Goal: Task Accomplishment & Management: Manage account settings

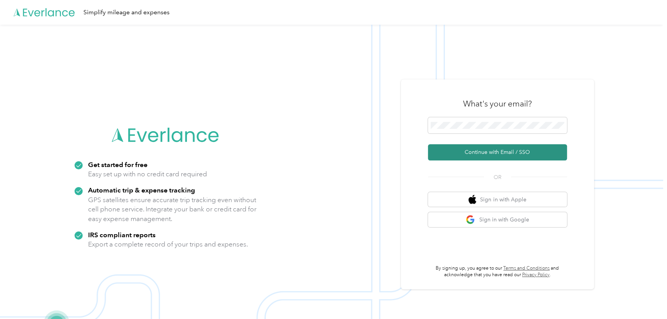
click at [443, 158] on button "Continue with Email / SSO" at bounding box center [497, 152] width 139 height 16
click at [476, 155] on button "Continue with Email / SSO" at bounding box center [497, 152] width 139 height 16
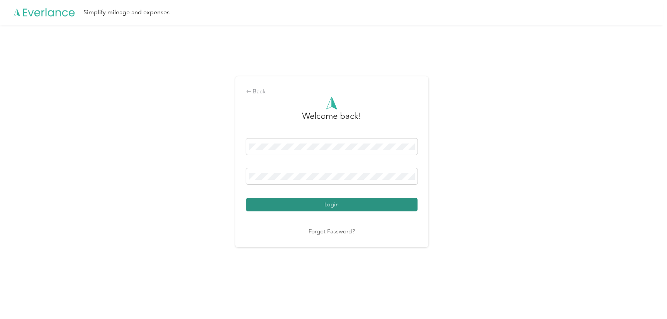
click at [327, 206] on button "Login" at bounding box center [332, 205] width 172 height 14
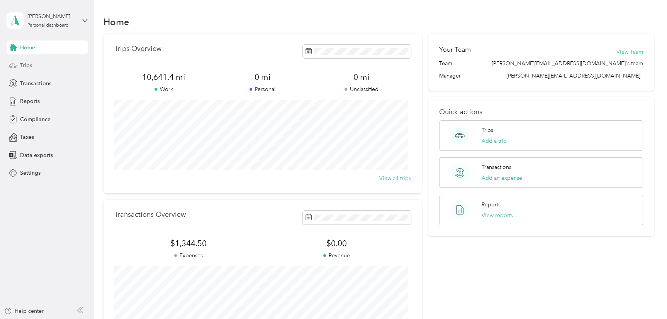
click at [32, 64] on div "Trips" at bounding box center [47, 66] width 81 height 14
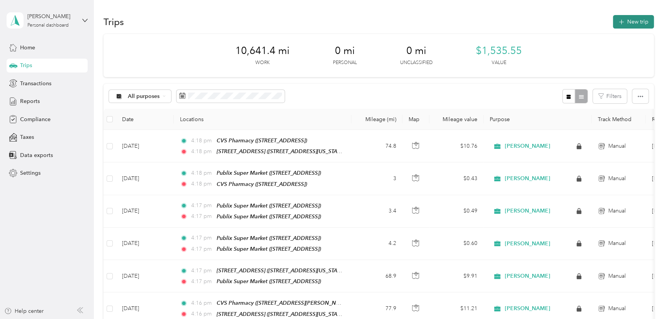
click at [623, 18] on button "New trip" at bounding box center [633, 22] width 41 height 14
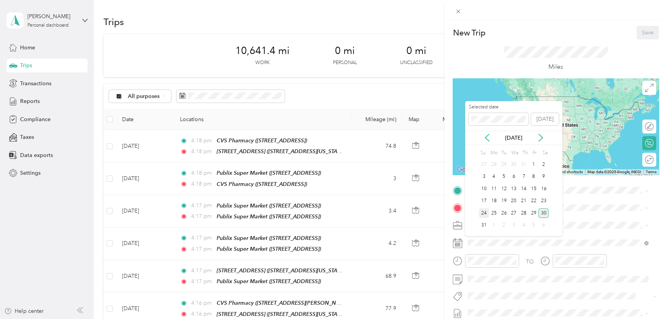
click at [486, 214] on div "24" at bounding box center [484, 214] width 10 height 10
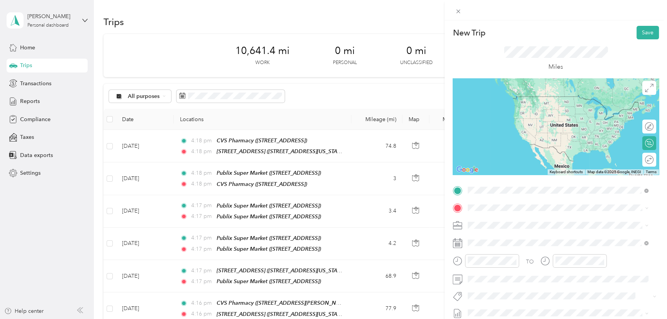
click at [515, 224] on div "[STREET_ADDRESS][GEOGRAPHIC_DATA][STREET_ADDRESS][US_STATE]" at bounding box center [521, 225] width 77 height 16
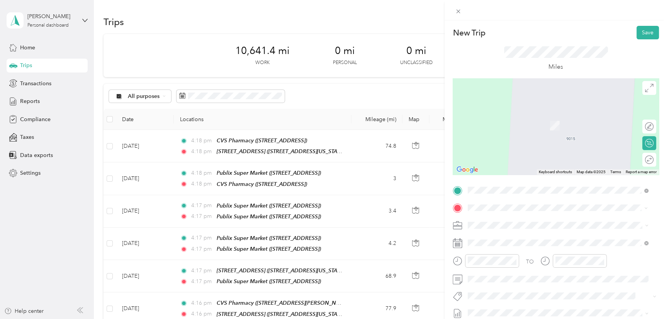
click at [515, 119] on strong "Publix Super Market" at bounding box center [535, 118] width 52 height 7
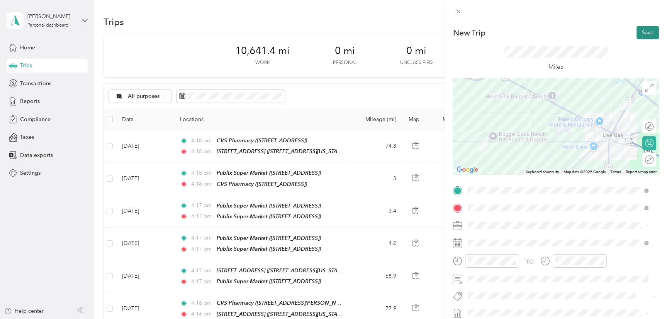
click at [641, 30] on button "Save" at bounding box center [648, 33] width 22 height 14
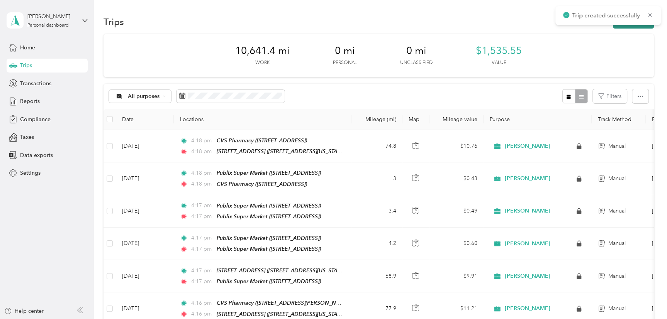
click at [619, 26] on button "New trip" at bounding box center [633, 22] width 41 height 14
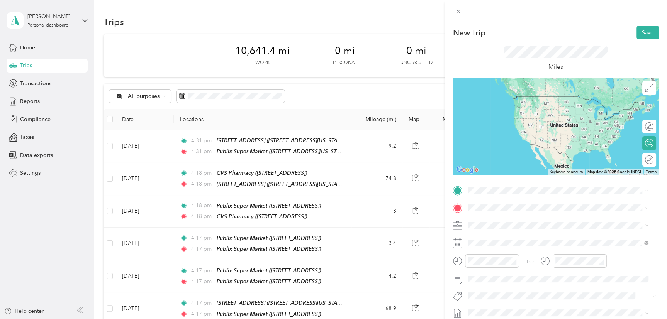
click at [498, 229] on span "[STREET_ADDRESS][US_STATE]" at bounding box center [521, 230] width 77 height 7
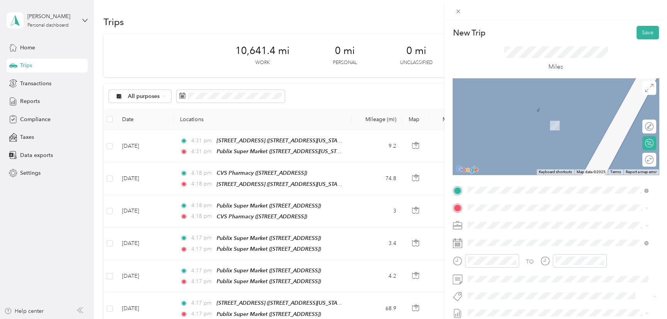
click at [525, 120] on div "TEAM CVS Pharmacy [STREET_ADDRESS]" at bounding box center [514, 119] width 63 height 19
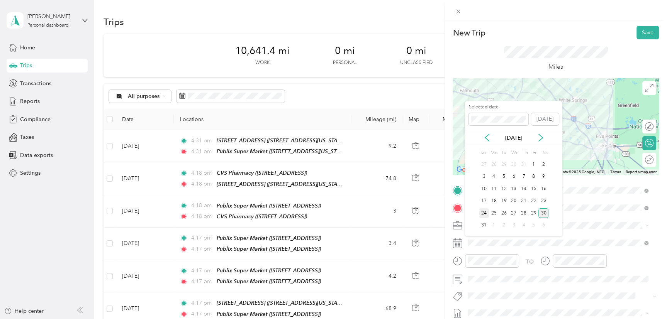
click at [487, 209] on div "24" at bounding box center [484, 214] width 10 height 10
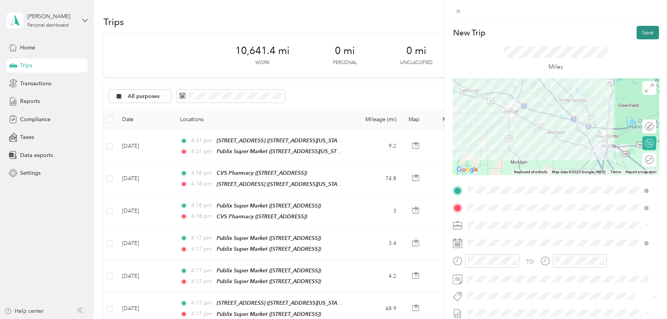
click at [647, 30] on button "Save" at bounding box center [648, 33] width 22 height 14
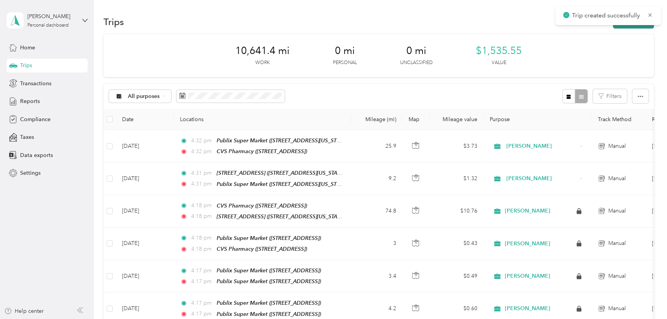
click at [624, 25] on button "New trip" at bounding box center [633, 22] width 41 height 14
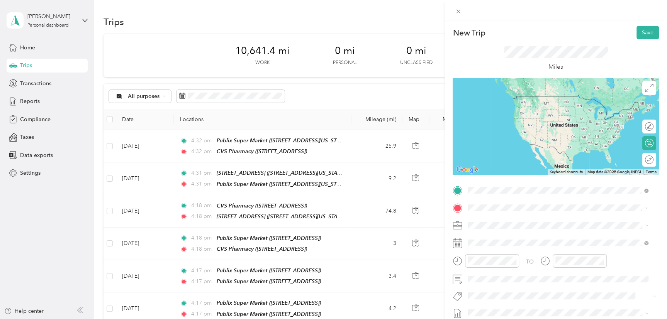
click at [489, 232] on span "[STREET_ADDRESS]" at bounding box center [507, 232] width 49 height 7
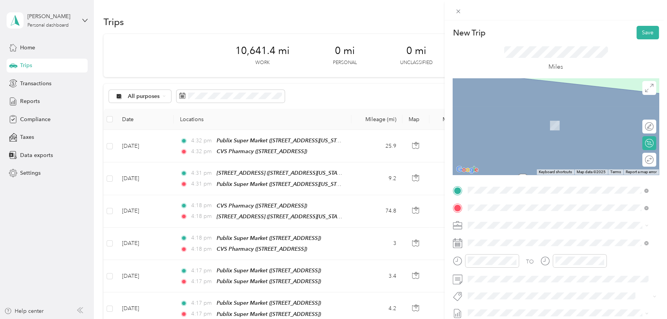
click at [543, 183] on div "TEAM Publix Super Market [STREET_ADDRESS]" at bounding box center [522, 184] width 78 height 19
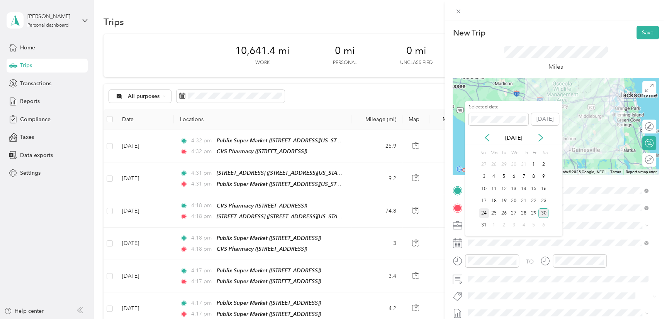
click at [484, 211] on div "24" at bounding box center [484, 214] width 10 height 10
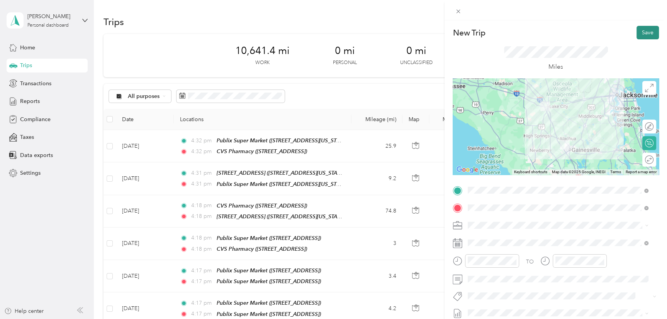
click at [637, 32] on button "Save" at bounding box center [648, 33] width 22 height 14
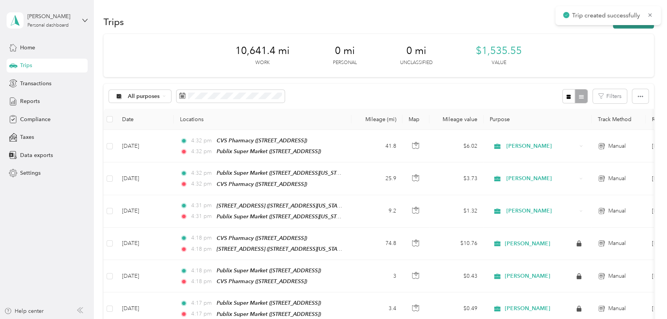
click at [628, 25] on button "New trip" at bounding box center [633, 22] width 41 height 14
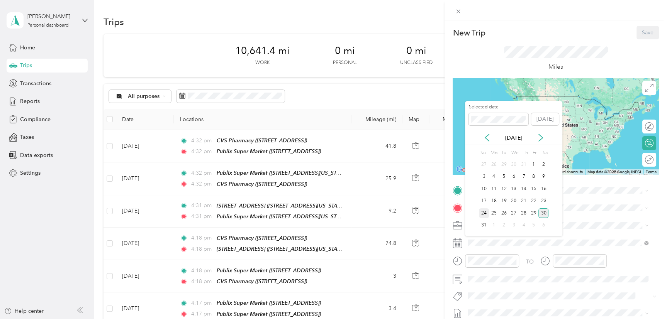
click at [483, 212] on div "24" at bounding box center [484, 214] width 10 height 10
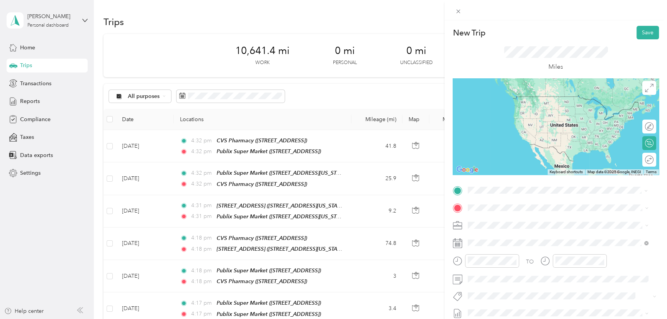
click at [531, 282] on div "TEAM Publix Super Market [STREET_ADDRESS]" at bounding box center [522, 289] width 78 height 19
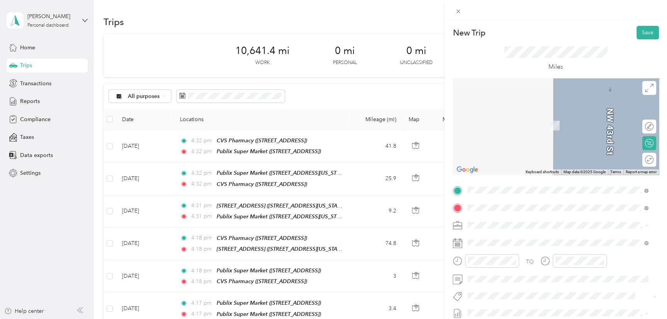
click at [503, 126] on span "[STREET_ADDRESS][US_STATE]" at bounding box center [521, 125] width 77 height 7
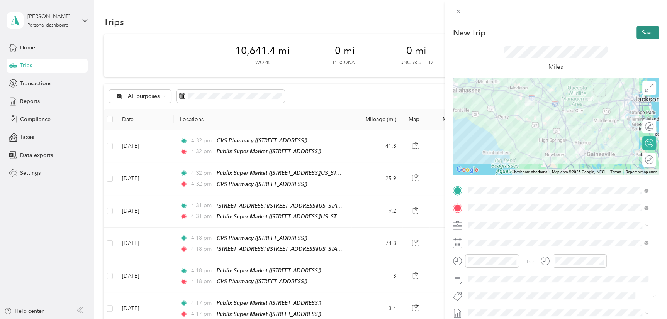
click at [637, 34] on button "Save" at bounding box center [648, 33] width 22 height 14
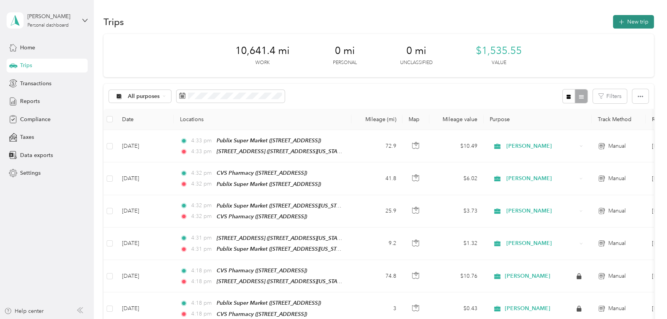
click at [640, 17] on button "New trip" at bounding box center [633, 22] width 41 height 14
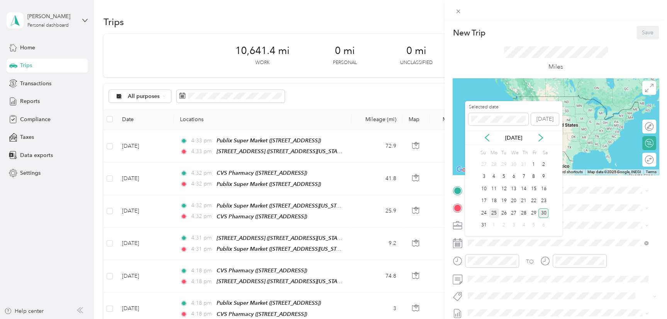
click at [495, 212] on div "25" at bounding box center [494, 214] width 10 height 10
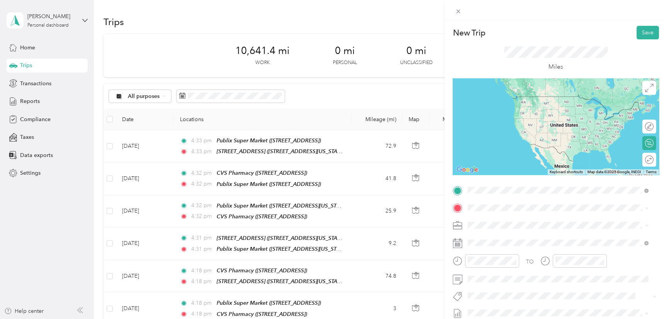
click at [494, 223] on div "[STREET_ADDRESS][GEOGRAPHIC_DATA][STREET_ADDRESS][US_STATE]" at bounding box center [521, 225] width 77 height 16
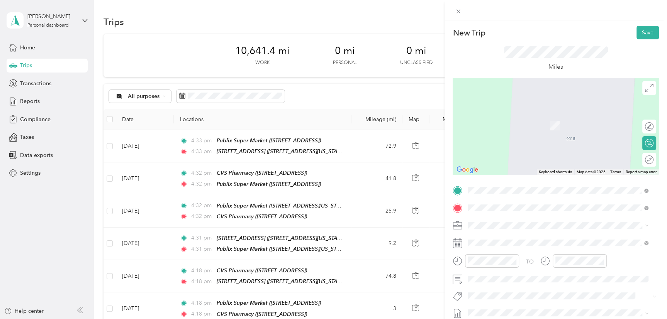
click at [532, 127] on span "[STREET_ADDRESS]" at bounding box center [507, 128] width 49 height 7
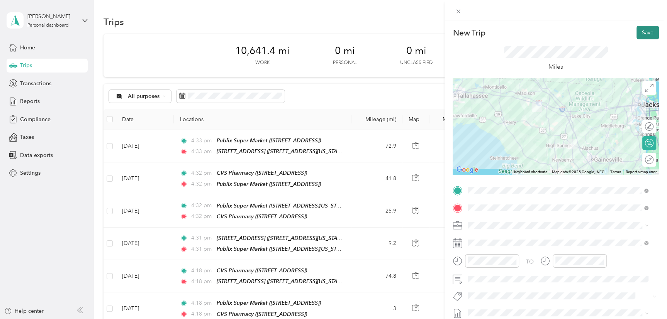
click at [644, 33] on button "Save" at bounding box center [648, 33] width 22 height 14
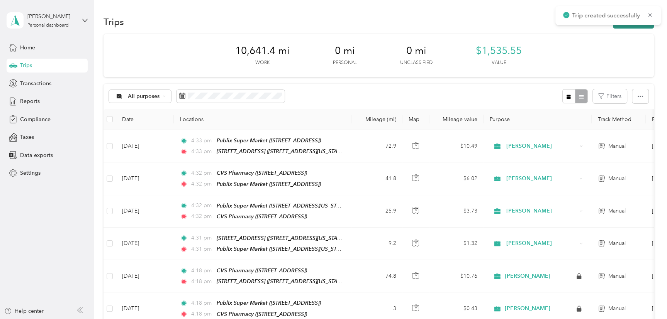
click at [636, 26] on button "New trip" at bounding box center [633, 22] width 41 height 14
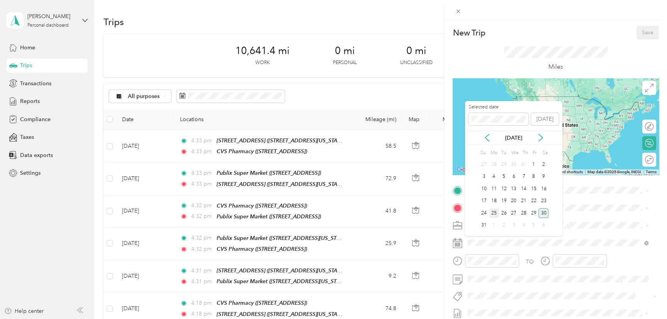
click at [496, 212] on div "25" at bounding box center [494, 214] width 10 height 10
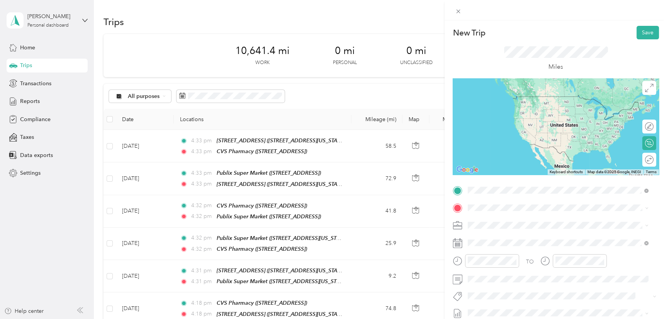
click at [517, 238] on li "TEAM CVS Pharmacy [STREET_ADDRESS]" at bounding box center [558, 227] width 186 height 27
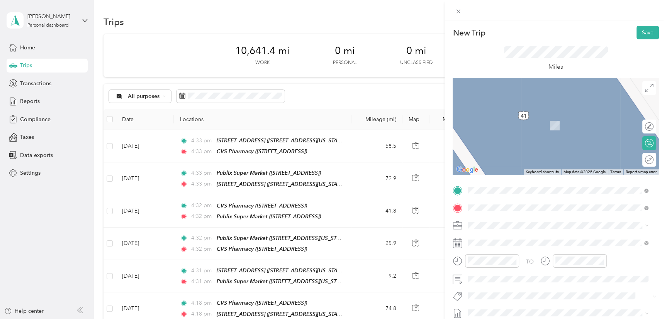
click at [529, 128] on div "TEAM CVS Pharmacy [STREET_ADDRESS][PERSON_NAME][PERSON_NAME]" at bounding box center [550, 122] width 135 height 19
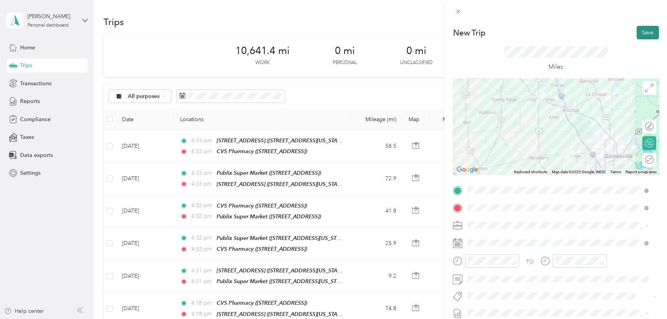
click at [641, 35] on button "Save" at bounding box center [648, 33] width 22 height 14
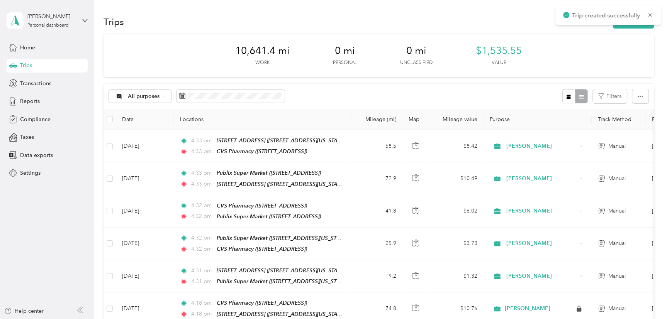
click at [625, 24] on div "Trip created successfully" at bounding box center [608, 15] width 105 height 19
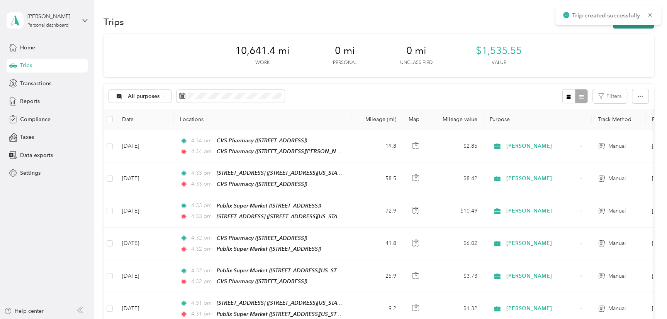
click at [624, 25] on button "New trip" at bounding box center [633, 22] width 41 height 14
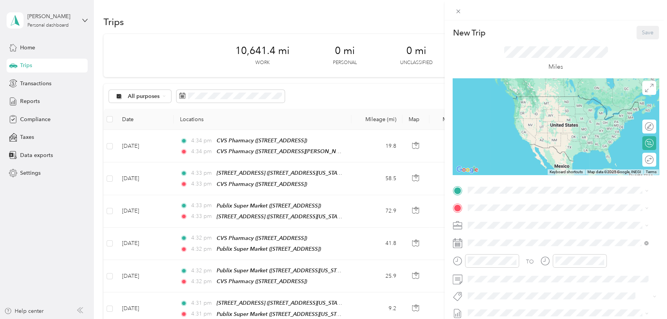
click at [493, 183] on div "New Trip Save This trip cannot be edited because it is either under review, app…" at bounding box center [556, 198] width 206 height 345
click at [505, 231] on span "[STREET_ADDRESS][PERSON_NAME][PERSON_NAME]" at bounding box center [550, 232] width 135 height 7
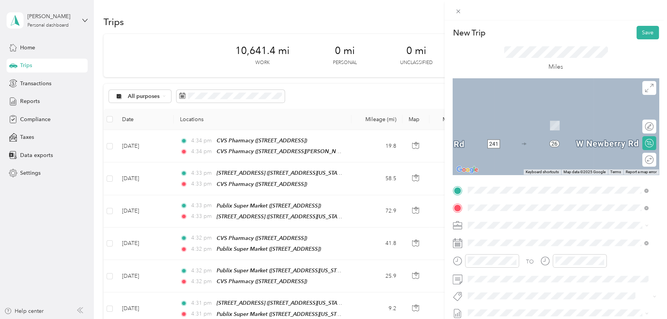
click at [486, 146] on button "TEAM" at bounding box center [495, 145] width 24 height 10
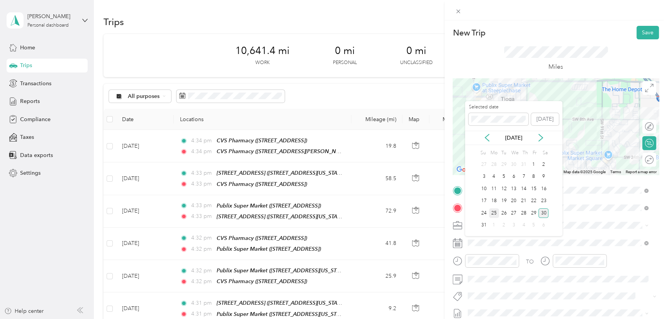
click at [491, 210] on div "25" at bounding box center [494, 214] width 10 height 10
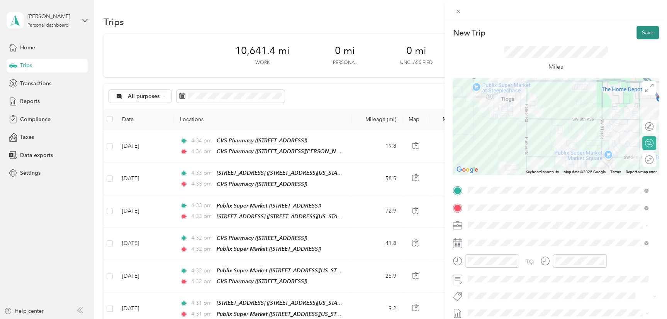
click at [641, 37] on button "Save" at bounding box center [648, 33] width 22 height 14
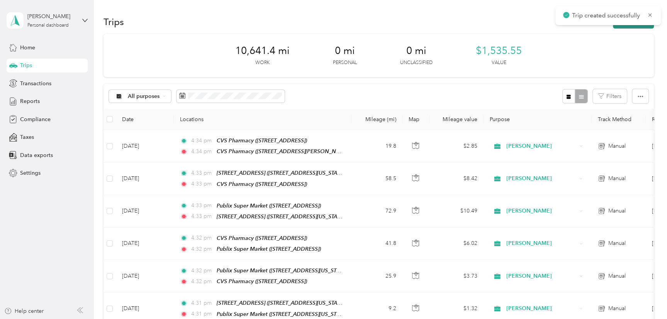
click at [628, 27] on button "New trip" at bounding box center [633, 22] width 41 height 14
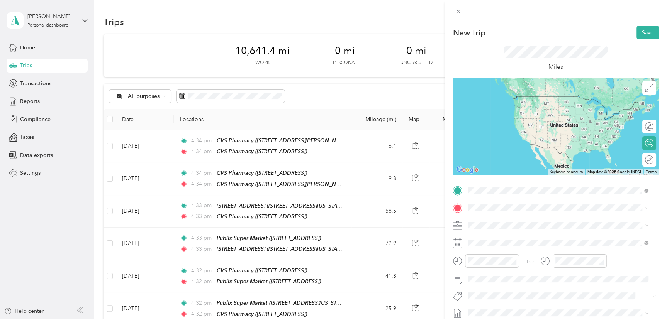
click at [525, 252] on div "TEAM CVS Pharmacy [STREET_ADDRESS]" at bounding box center [514, 254] width 63 height 19
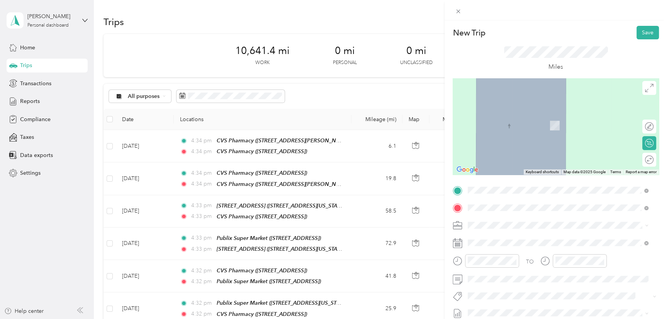
click at [541, 127] on span "[STREET_ADDRESS][PERSON_NAME]" at bounding box center [529, 128] width 92 height 7
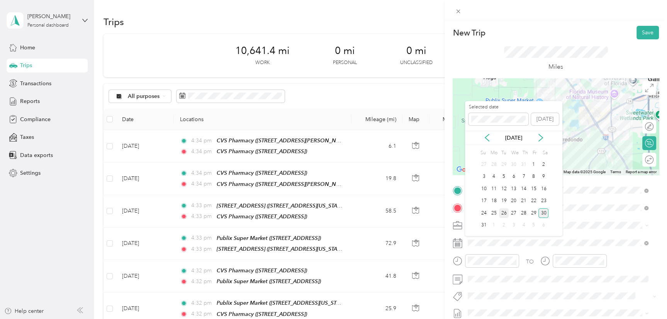
click at [499, 211] on div "26" at bounding box center [504, 214] width 10 height 10
click at [495, 213] on div "25" at bounding box center [494, 214] width 10 height 10
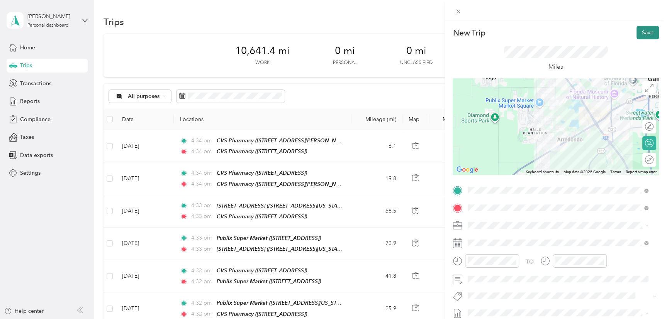
click at [637, 34] on button "Save" at bounding box center [648, 33] width 22 height 14
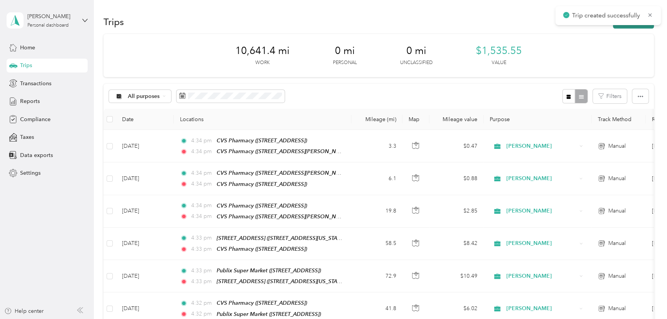
click at [628, 27] on button "New trip" at bounding box center [633, 22] width 41 height 14
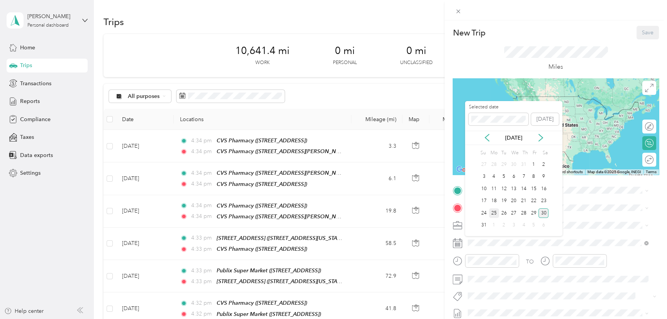
click at [496, 215] on div "25" at bounding box center [494, 214] width 10 height 10
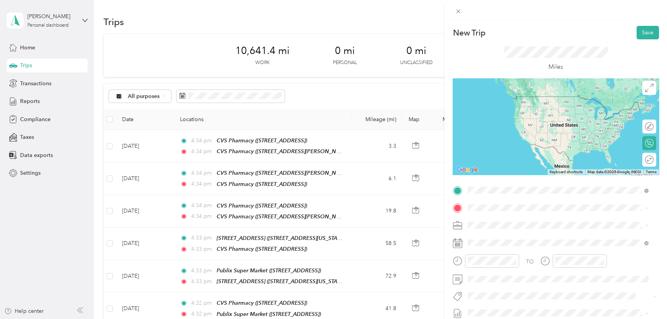
click at [495, 233] on div "TEAM CVS Pharmacy [STREET_ADDRESS][PERSON_NAME]" at bounding box center [529, 226] width 92 height 19
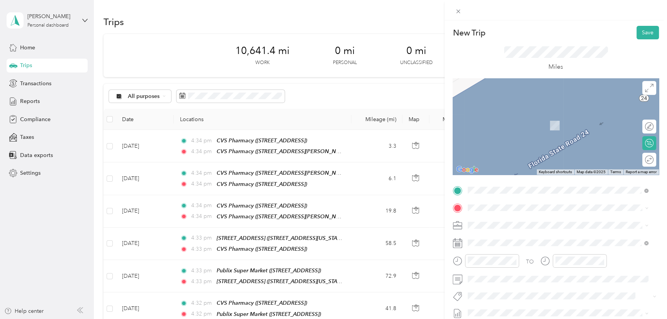
click at [547, 119] on div "TEAM CVS Pharmacy" at bounding box center [529, 117] width 92 height 10
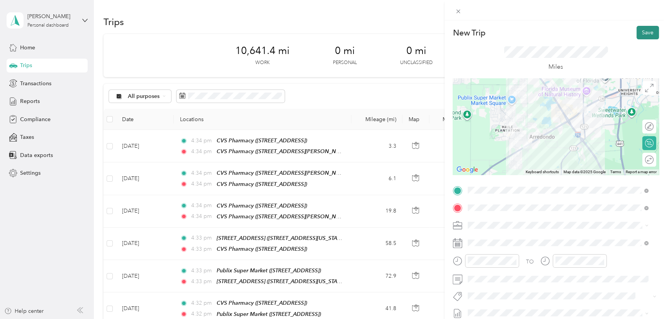
click at [648, 37] on button "Save" at bounding box center [648, 33] width 22 height 14
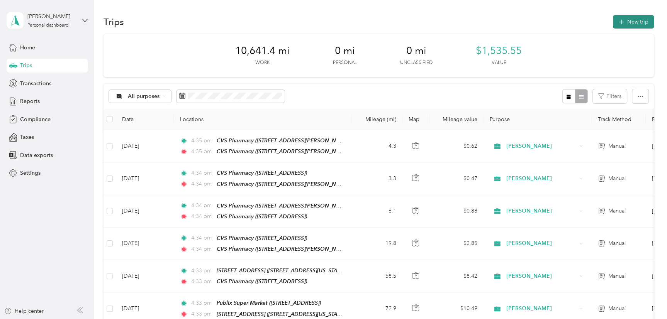
click at [637, 23] on button "New trip" at bounding box center [633, 22] width 41 height 14
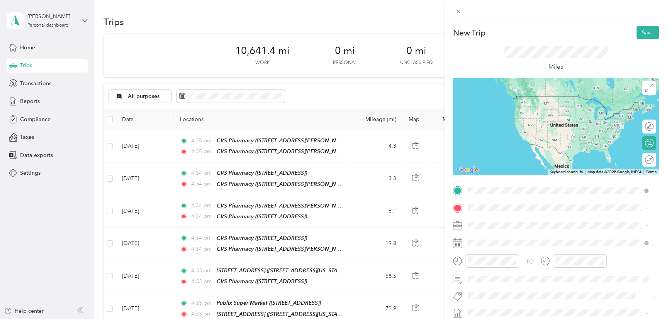
click at [498, 235] on div "TEAM CVS Pharmacy [STREET_ADDRESS][PERSON_NAME]" at bounding box center [558, 227] width 175 height 22
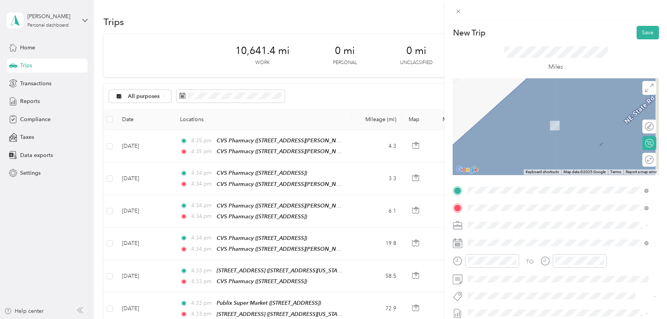
click at [535, 122] on span "[STREET_ADDRESS][US_STATE]" at bounding box center [521, 125] width 77 height 7
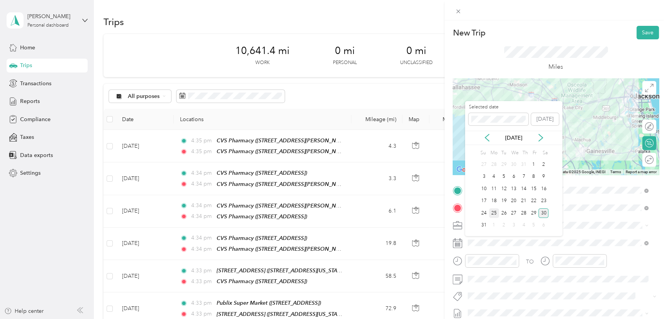
click at [492, 214] on div "25" at bounding box center [494, 214] width 10 height 10
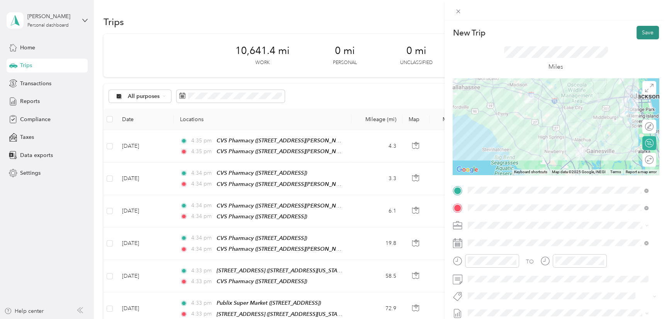
click at [637, 31] on button "Save" at bounding box center [648, 33] width 22 height 14
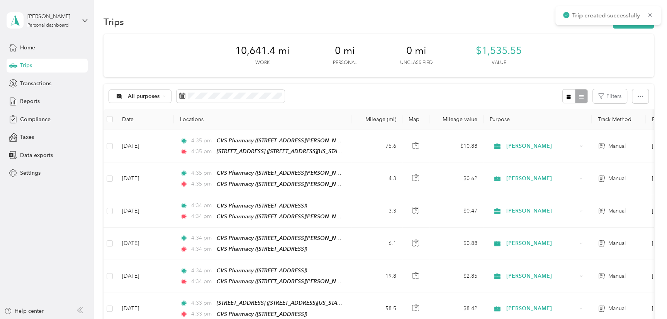
click at [634, 25] on div "Trip created successfully" at bounding box center [608, 15] width 105 height 19
click at [630, 24] on button "New trip" at bounding box center [633, 22] width 41 height 14
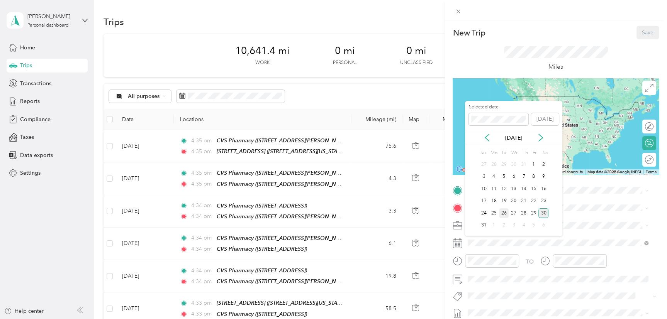
click at [505, 215] on div "26" at bounding box center [504, 214] width 10 height 10
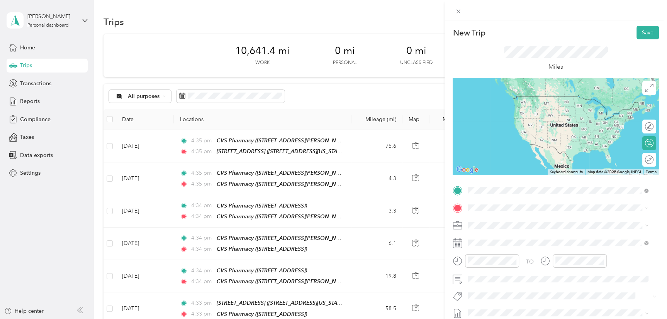
click at [489, 221] on strong "[STREET_ADDRESS]" at bounding box center [509, 220] width 52 height 7
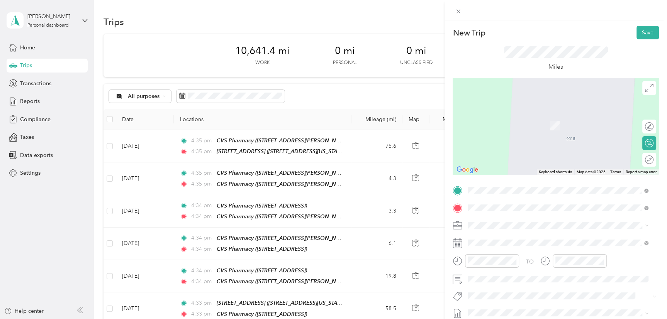
click at [489, 122] on span "[STREET_ADDRESS][US_STATE]" at bounding box center [521, 125] width 77 height 7
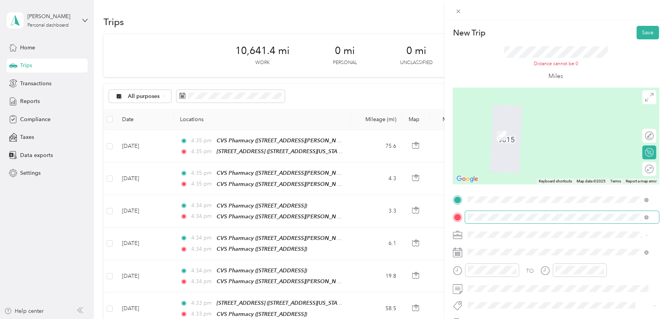
click at [483, 213] on span at bounding box center [562, 217] width 194 height 12
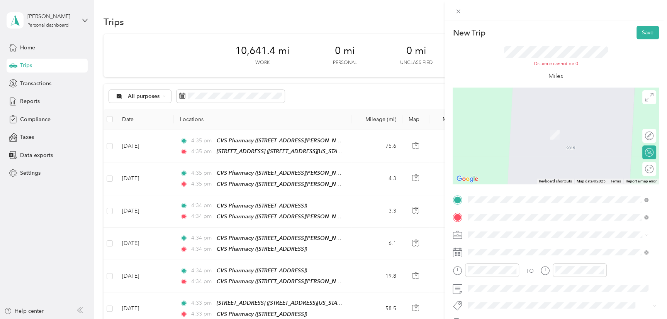
click at [535, 134] on span "[STREET_ADDRESS][PERSON_NAME]" at bounding box center [529, 137] width 92 height 7
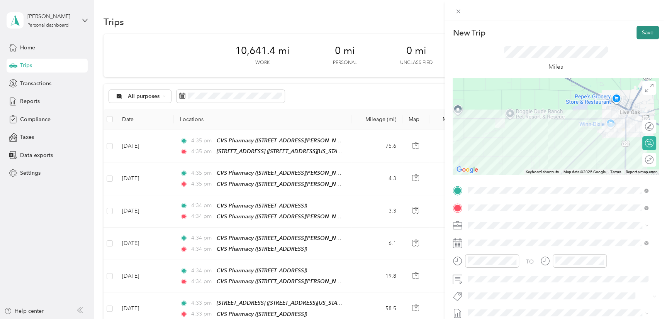
click at [642, 27] on button "Save" at bounding box center [648, 33] width 22 height 14
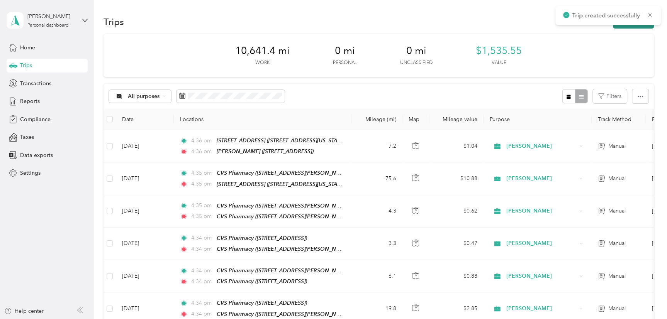
click at [636, 25] on button "New trip" at bounding box center [633, 22] width 41 height 14
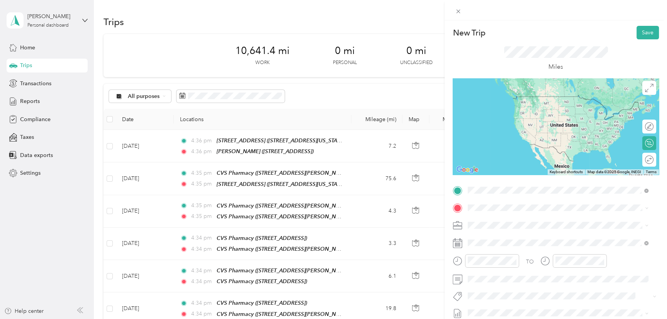
click at [506, 228] on div "TEAM [PERSON_NAME] [STREET_ADDRESS]" at bounding box center [529, 226] width 92 height 19
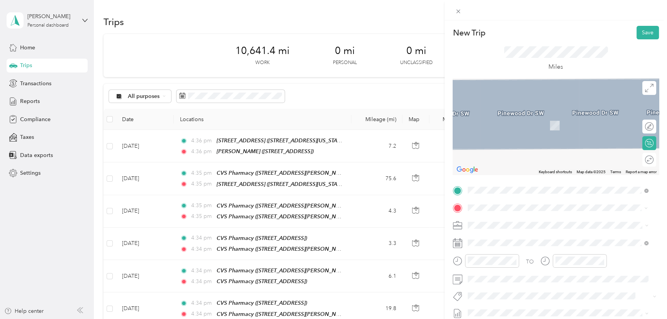
click at [551, 121] on div "TEAM CVS Pharmacy [STREET_ADDRESS][US_STATE]" at bounding box center [521, 122] width 77 height 19
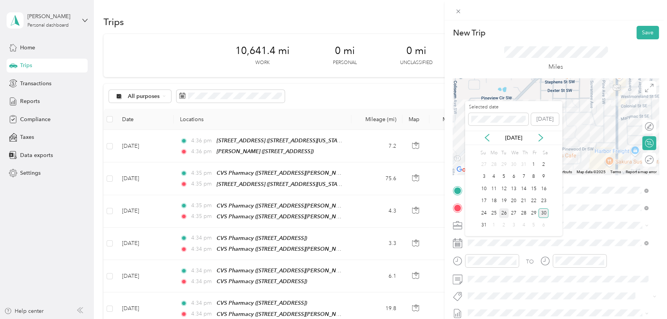
click at [501, 212] on div "26" at bounding box center [504, 214] width 10 height 10
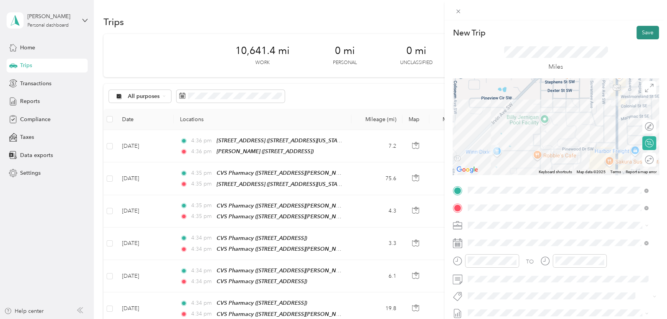
click at [637, 29] on button "Save" at bounding box center [648, 33] width 22 height 14
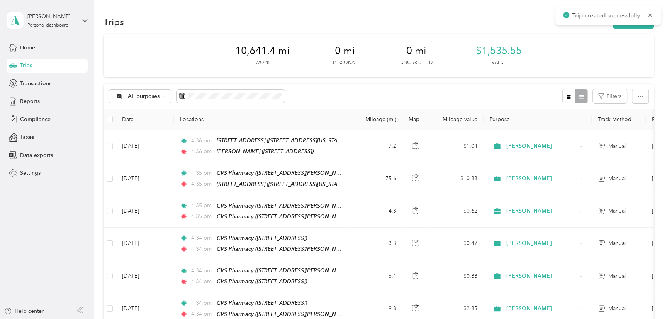
click at [632, 25] on div "Trip created successfully" at bounding box center [608, 15] width 105 height 19
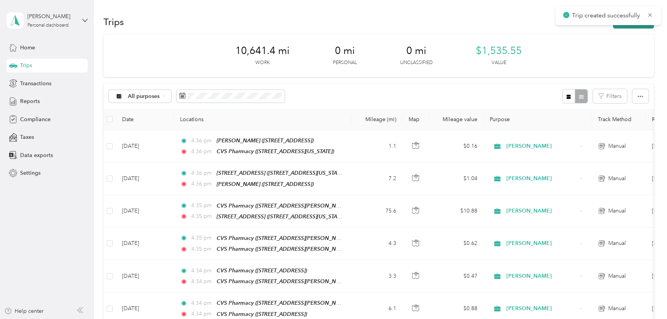
click at [630, 26] on button "New trip" at bounding box center [633, 22] width 41 height 14
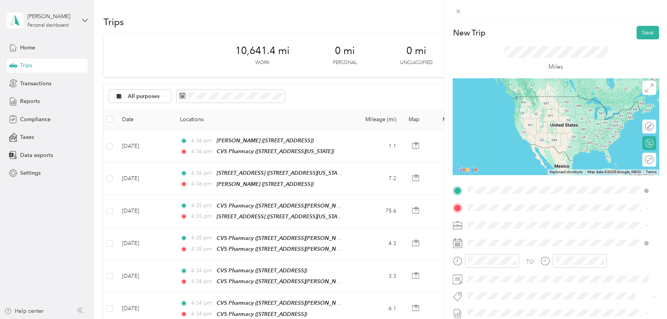
click at [526, 231] on span "[STREET_ADDRESS][US_STATE]" at bounding box center [521, 232] width 77 height 7
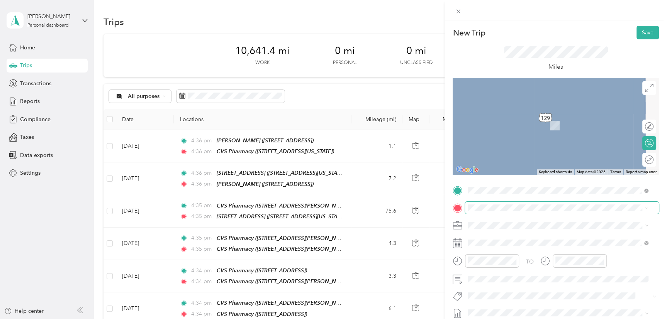
click at [500, 213] on span at bounding box center [562, 208] width 194 height 12
click at [524, 116] on strong "Pilot Travel Center" at bounding box center [532, 117] width 47 height 7
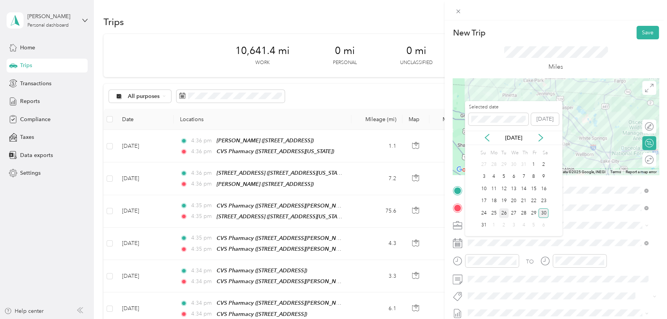
click at [503, 212] on div "26" at bounding box center [504, 214] width 10 height 10
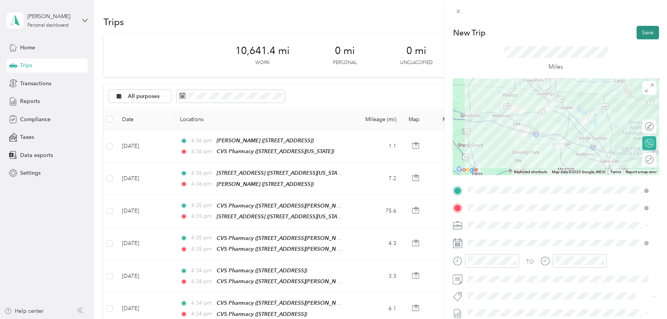
click at [637, 28] on button "Save" at bounding box center [648, 33] width 22 height 14
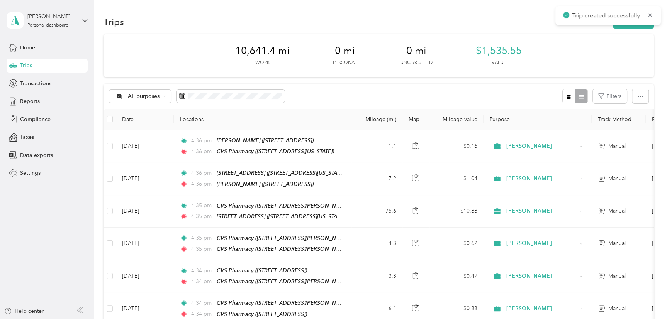
click at [637, 24] on div "Trip created successfully" at bounding box center [608, 15] width 105 height 19
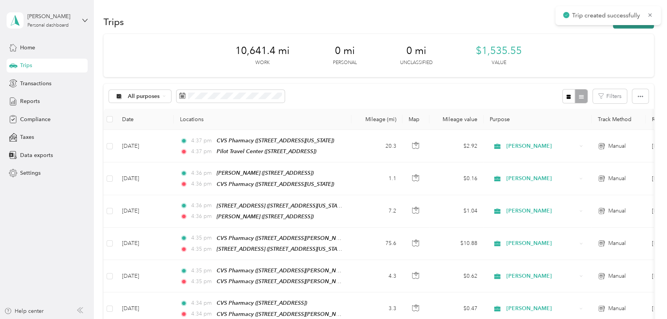
click at [635, 25] on button "New trip" at bounding box center [633, 22] width 41 height 14
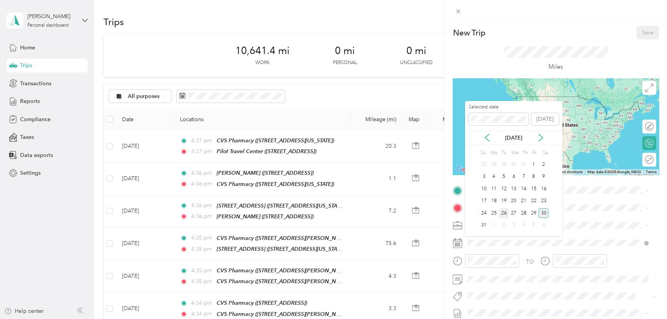
click at [505, 215] on div "26" at bounding box center [504, 214] width 10 height 10
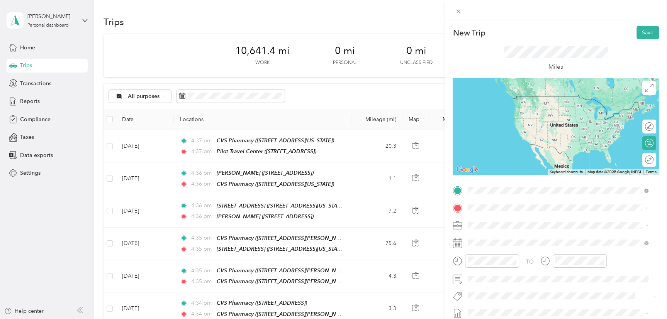
drag, startPoint x: 510, startPoint y: 231, endPoint x: 504, endPoint y: 224, distance: 8.8
click at [511, 231] on span "[STREET_ADDRESS]" at bounding box center [507, 232] width 49 height 7
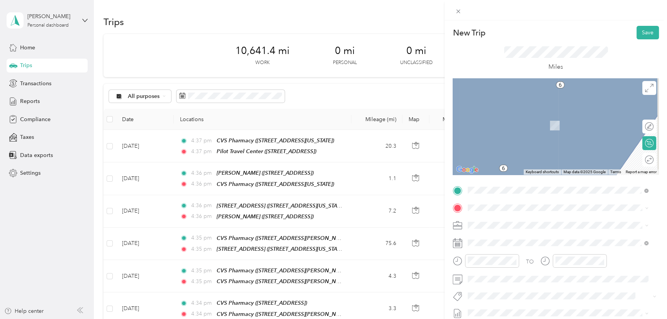
click at [529, 125] on span "[STREET_ADDRESS]" at bounding box center [507, 125] width 49 height 7
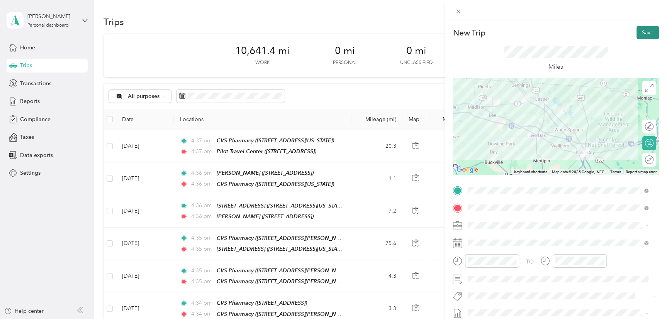
click at [643, 28] on button "Save" at bounding box center [648, 33] width 22 height 14
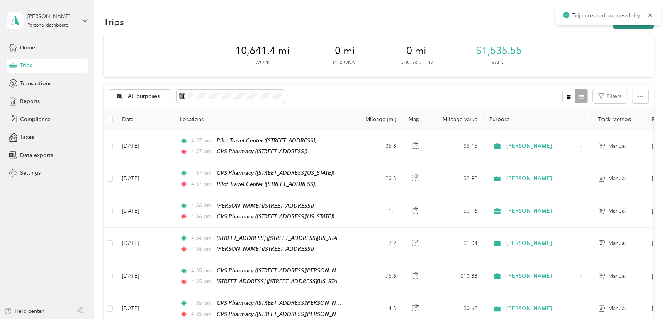
click at [634, 26] on button "New trip" at bounding box center [633, 22] width 41 height 14
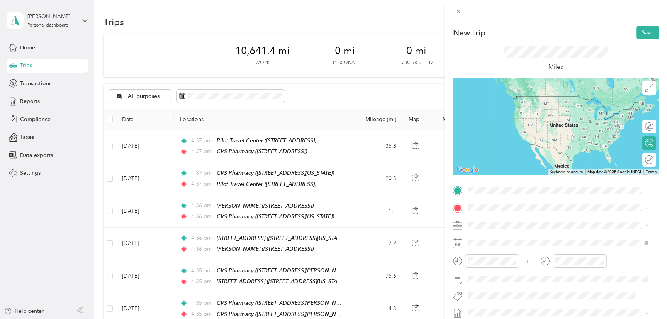
click at [481, 228] on div "TEAM CVS Pharmacy [STREET_ADDRESS]" at bounding box center [558, 227] width 175 height 22
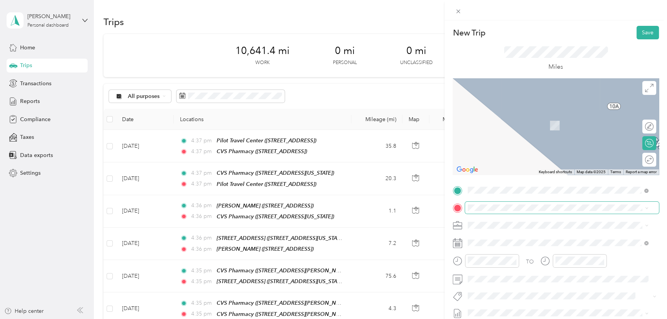
click at [488, 214] on span at bounding box center [562, 208] width 194 height 12
click at [513, 123] on span "[STREET_ADDRESS][US_STATE]" at bounding box center [521, 125] width 77 height 7
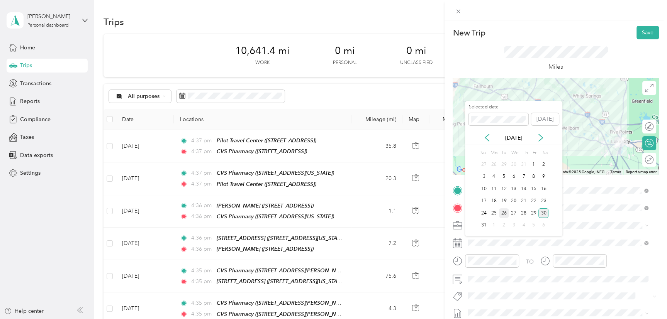
click at [506, 212] on div "26" at bounding box center [504, 214] width 10 height 10
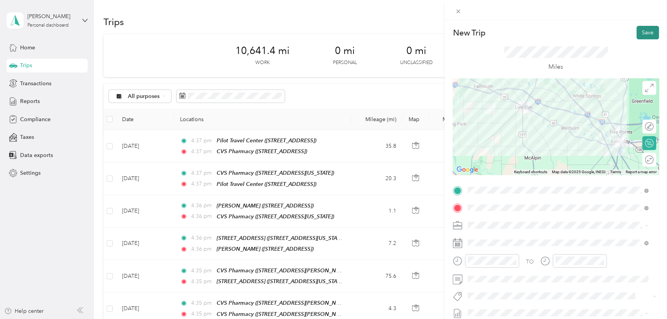
click at [637, 33] on button "Save" at bounding box center [648, 33] width 22 height 14
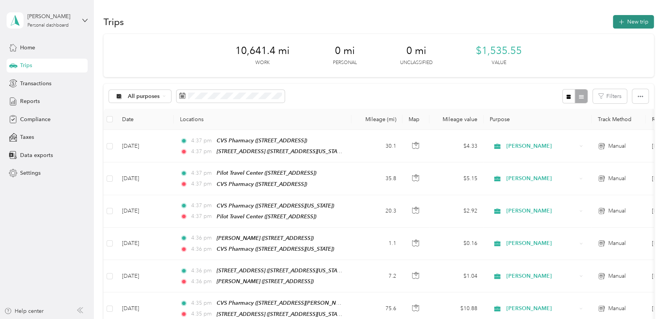
click at [625, 26] on button "New trip" at bounding box center [633, 22] width 41 height 14
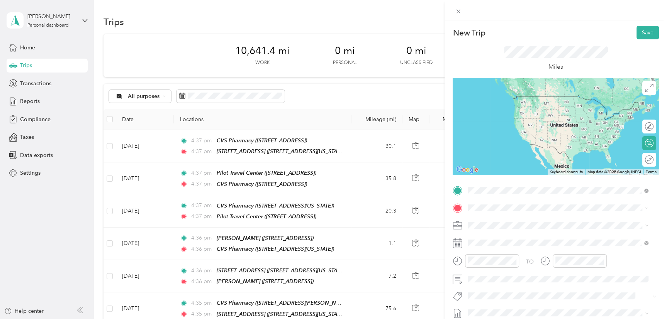
click at [504, 222] on div "[STREET_ADDRESS][GEOGRAPHIC_DATA][STREET_ADDRESS][US_STATE]" at bounding box center [521, 225] width 77 height 16
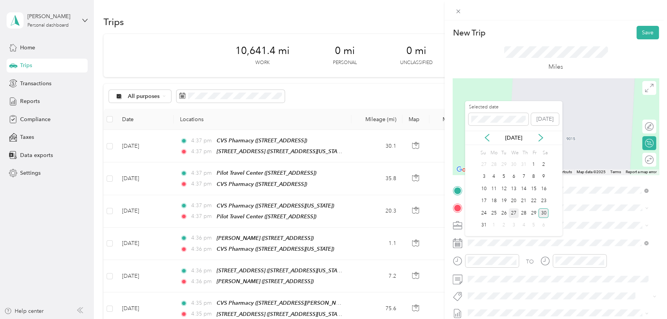
click at [516, 212] on div "27" at bounding box center [514, 214] width 10 height 10
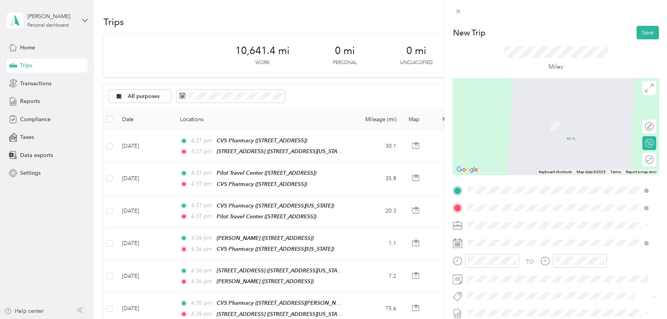
click at [517, 175] on div "TEAM CVS Pharmacy [STREET_ADDRESS]" at bounding box center [514, 176] width 63 height 19
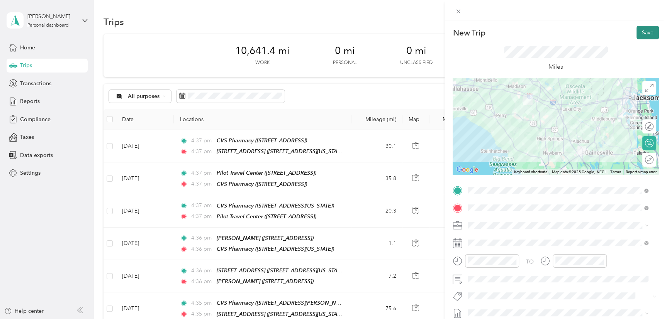
click at [637, 31] on button "Save" at bounding box center [648, 33] width 22 height 14
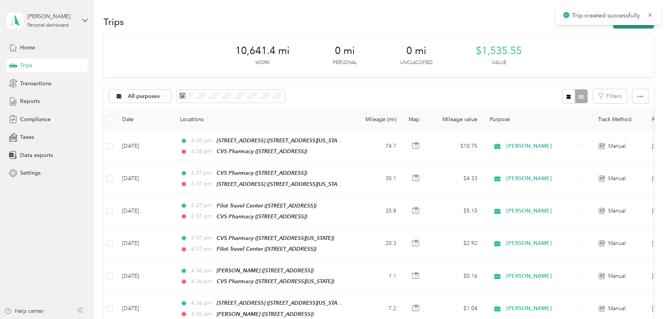
click at [630, 26] on button "New trip" at bounding box center [633, 22] width 41 height 14
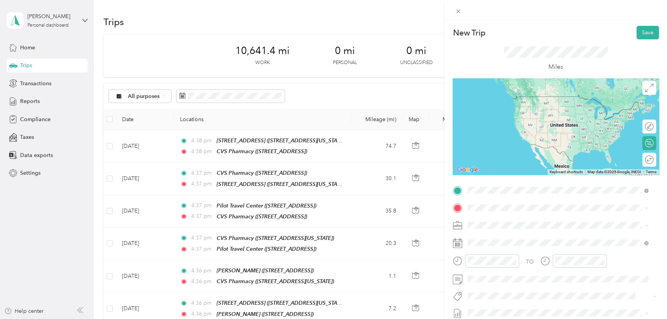
click at [497, 286] on span "[STREET_ADDRESS]" at bounding box center [507, 286] width 49 height 7
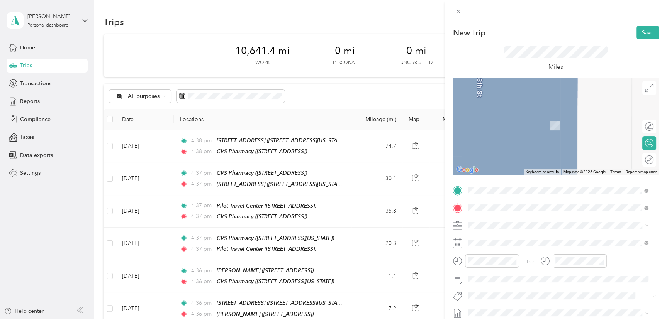
click at [504, 117] on strong "[STREET_ADDRESS]" at bounding box center [509, 116] width 52 height 7
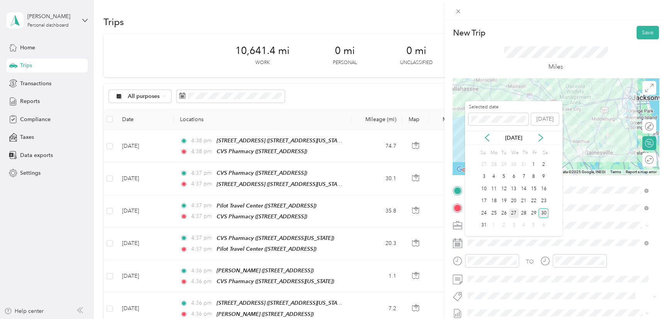
click at [512, 211] on div "27" at bounding box center [514, 214] width 10 height 10
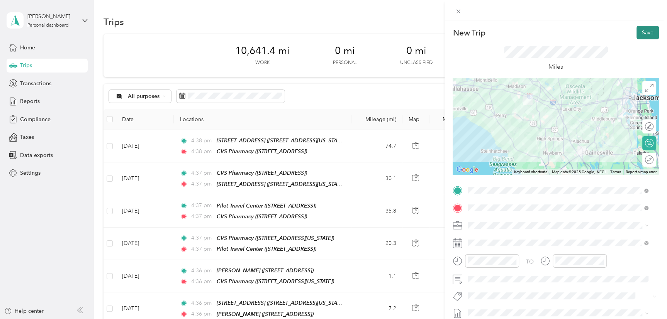
click at [637, 31] on button "Save" at bounding box center [648, 33] width 22 height 14
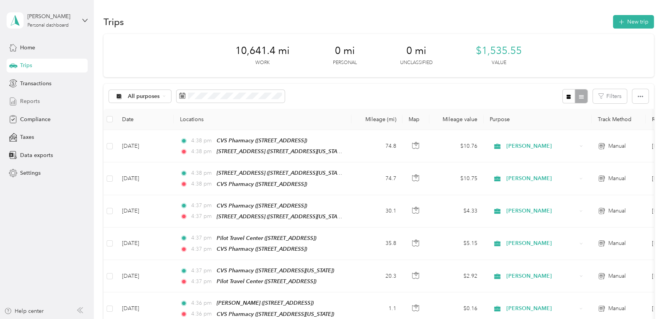
click at [33, 104] on span "Reports" at bounding box center [30, 101] width 20 height 8
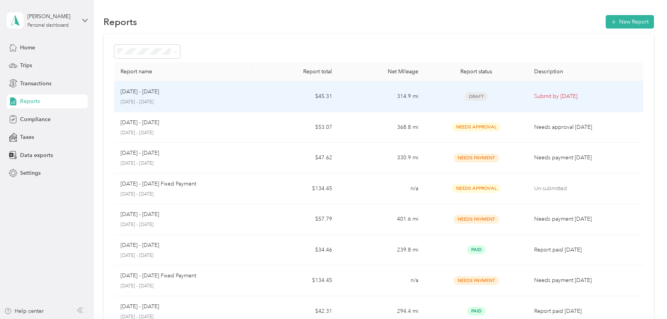
click at [474, 94] on span "Draft" at bounding box center [476, 96] width 23 height 9
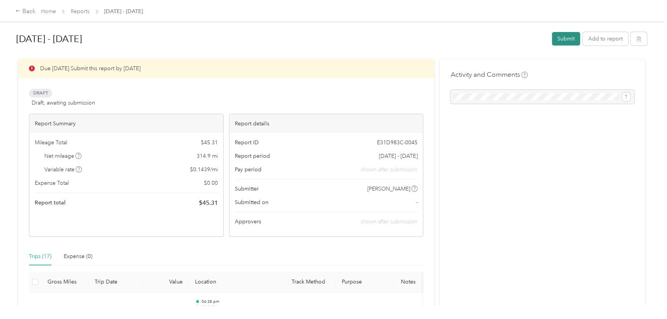
click at [559, 40] on button "Submit" at bounding box center [566, 39] width 28 height 14
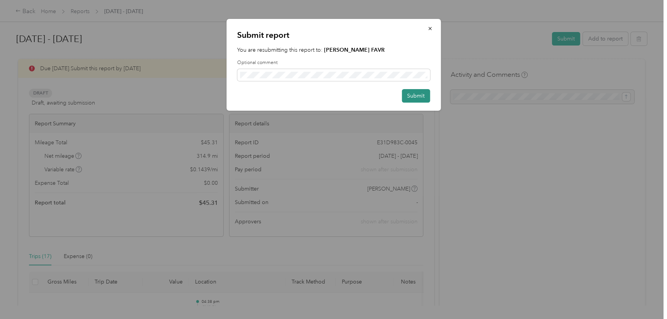
click at [407, 95] on button "Submit" at bounding box center [416, 96] width 28 height 14
